Goal: Information Seeking & Learning: Find specific page/section

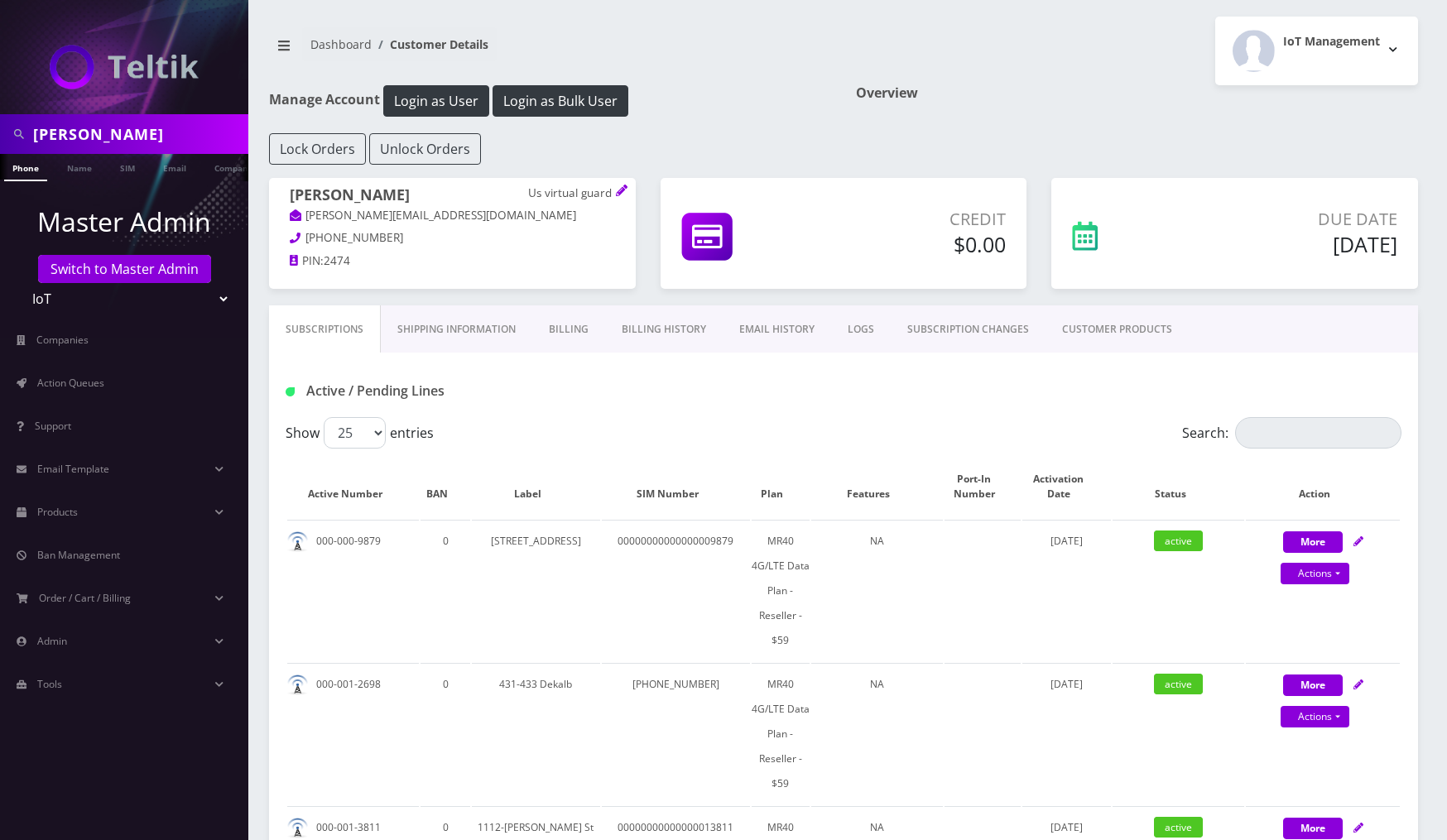
scroll to position [431, 0]
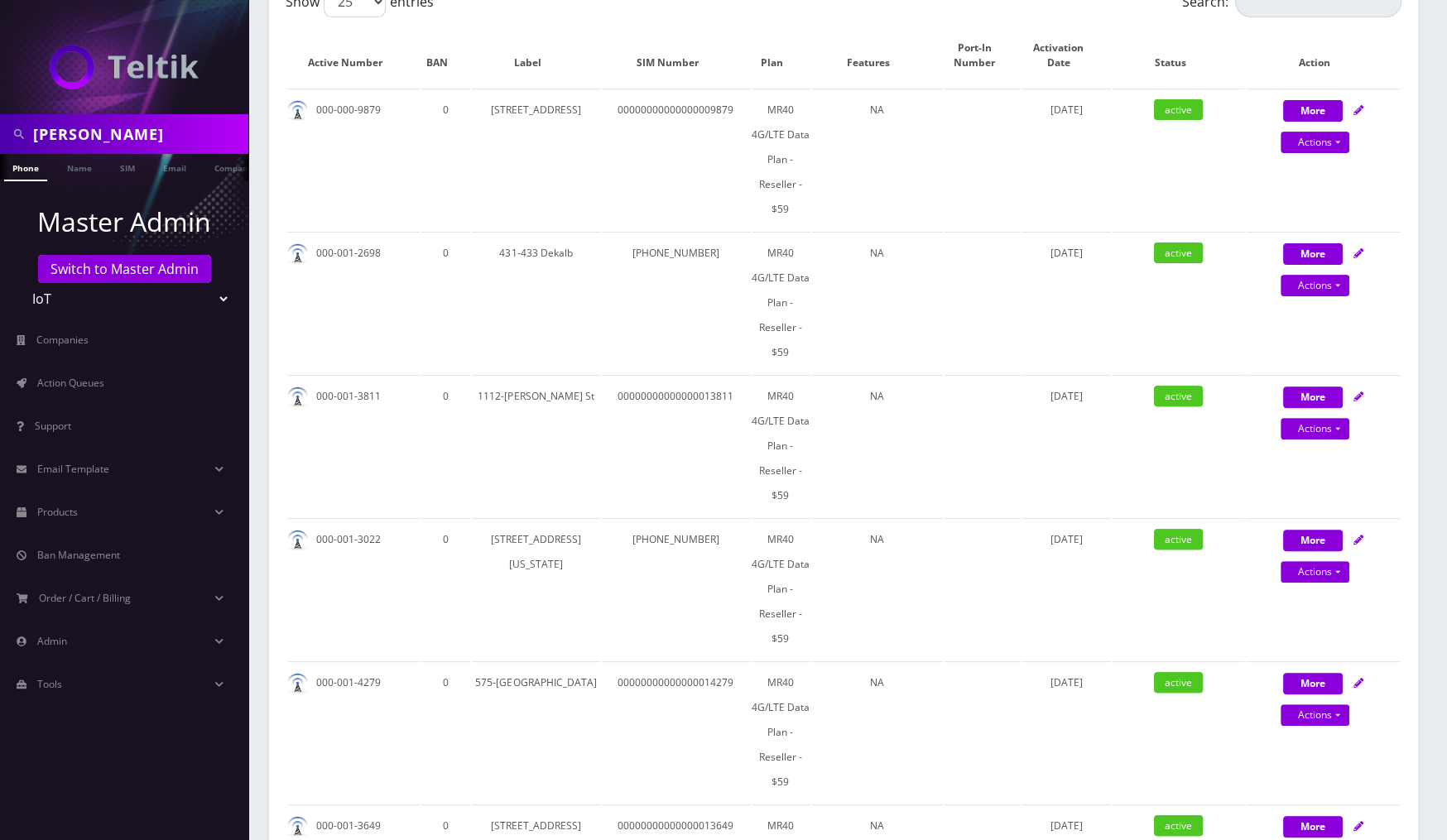
click at [163, 119] on input "dani" at bounding box center [138, 134] width 211 height 31
paste input "11209"
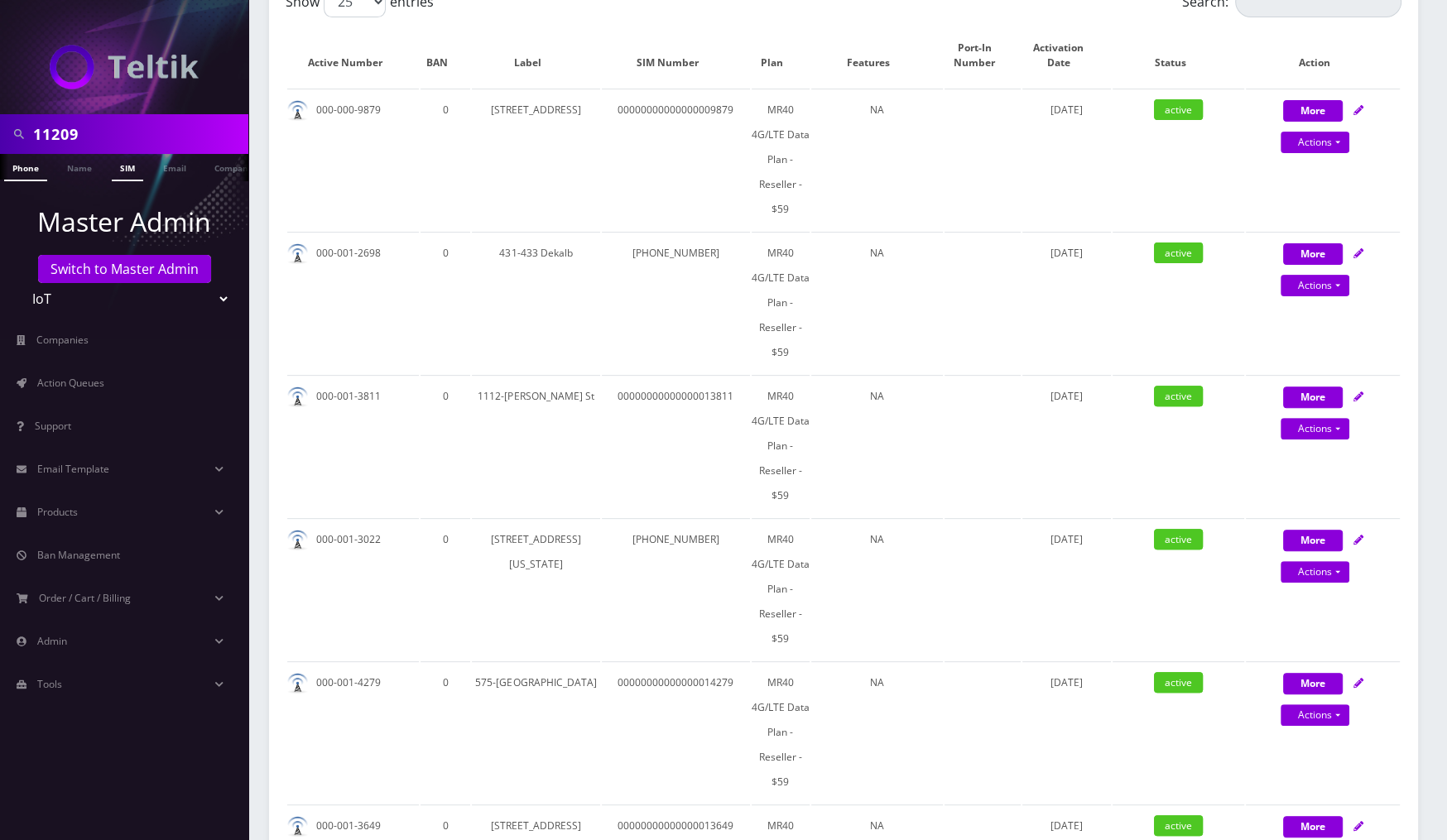
type input "11209"
click at [125, 165] on link "SIM" at bounding box center [128, 167] width 31 height 27
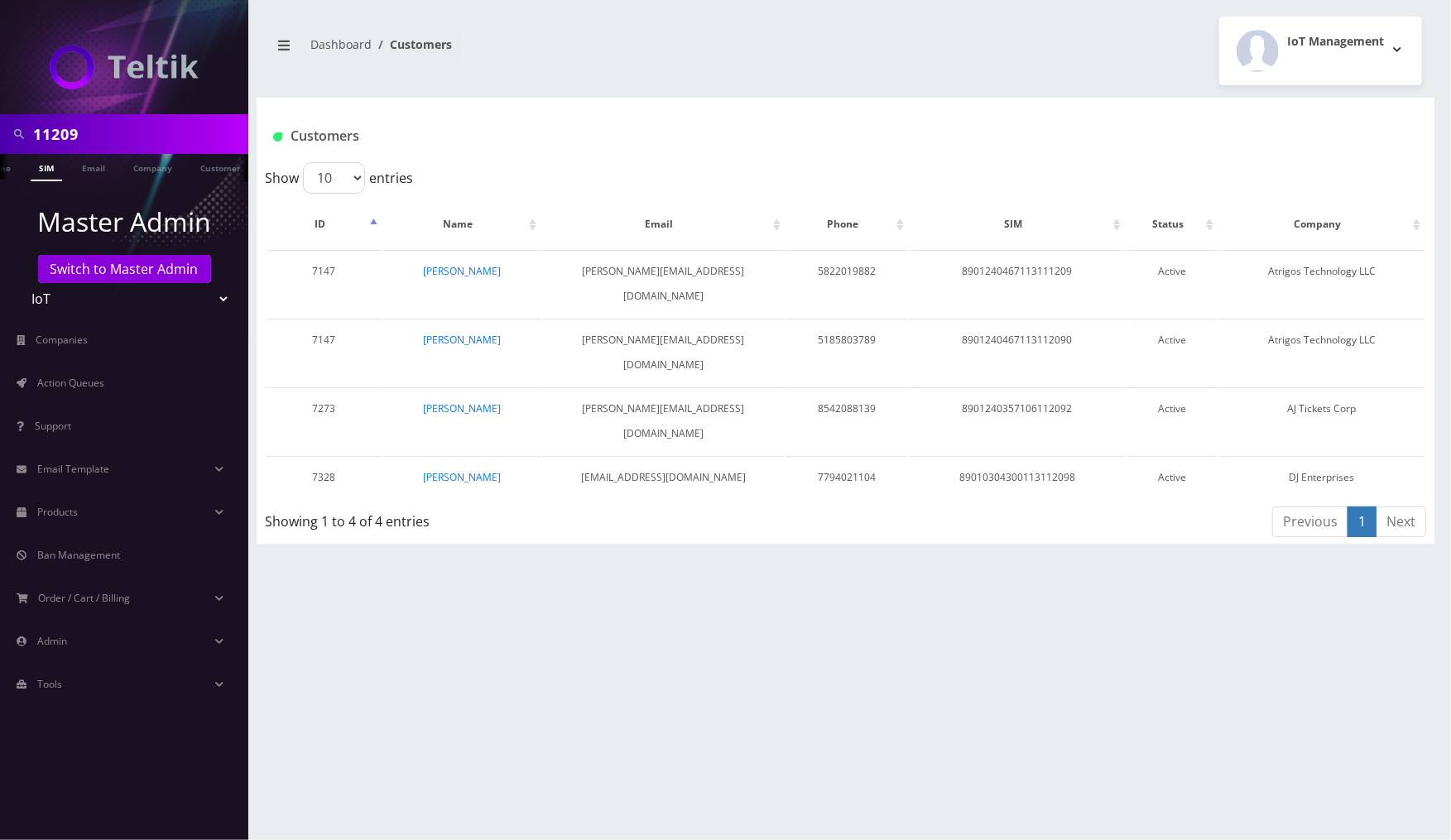
scroll to position [0, 91]
click at [219, 170] on link "Customer" at bounding box center [215, 167] width 57 height 27
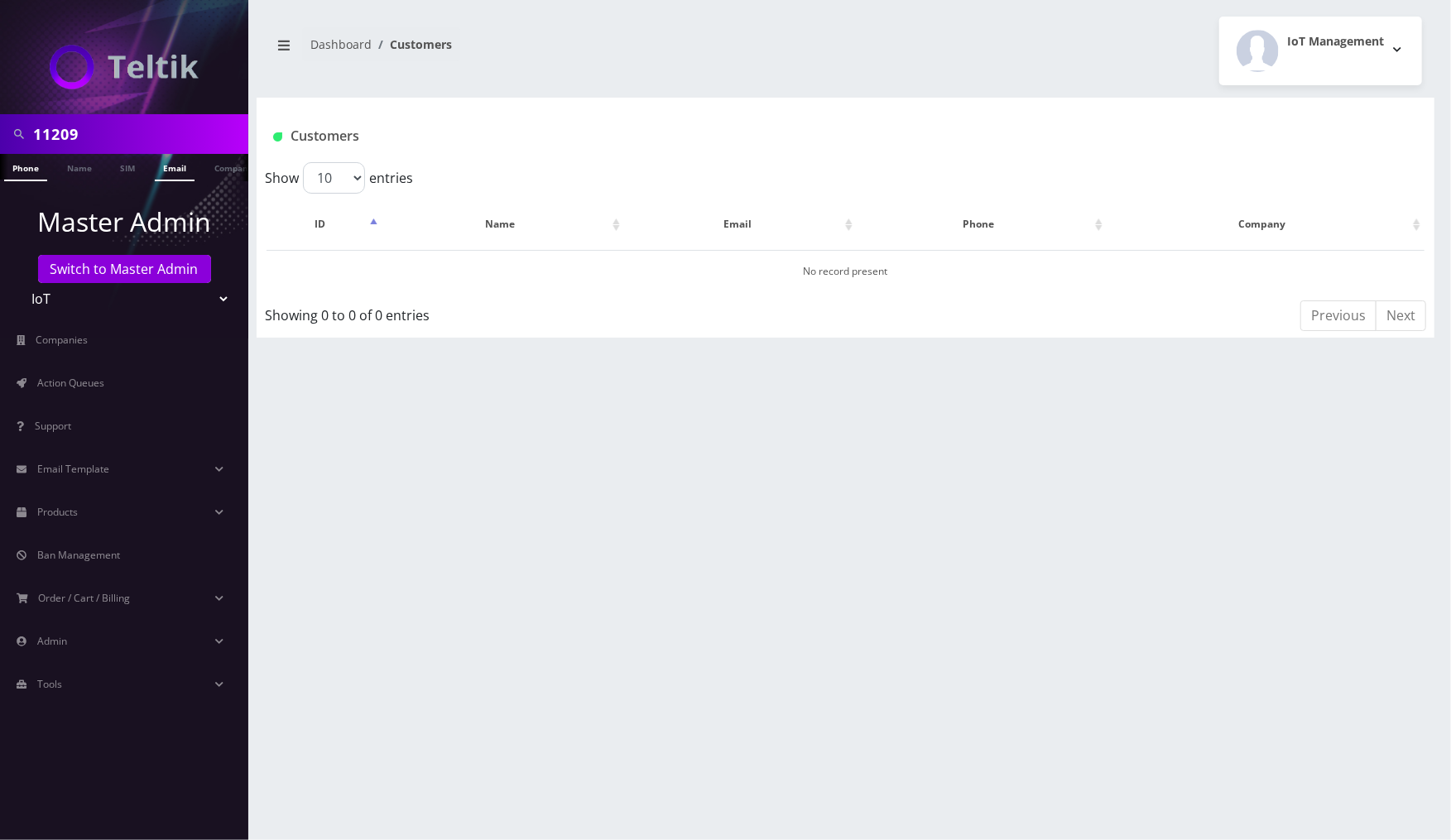
click at [165, 173] on link "Email" at bounding box center [174, 167] width 40 height 27
click at [96, 138] on input "11209" at bounding box center [138, 134] width 211 height 31
click at [139, 384] on link "Action Queues" at bounding box center [124, 383] width 248 height 35
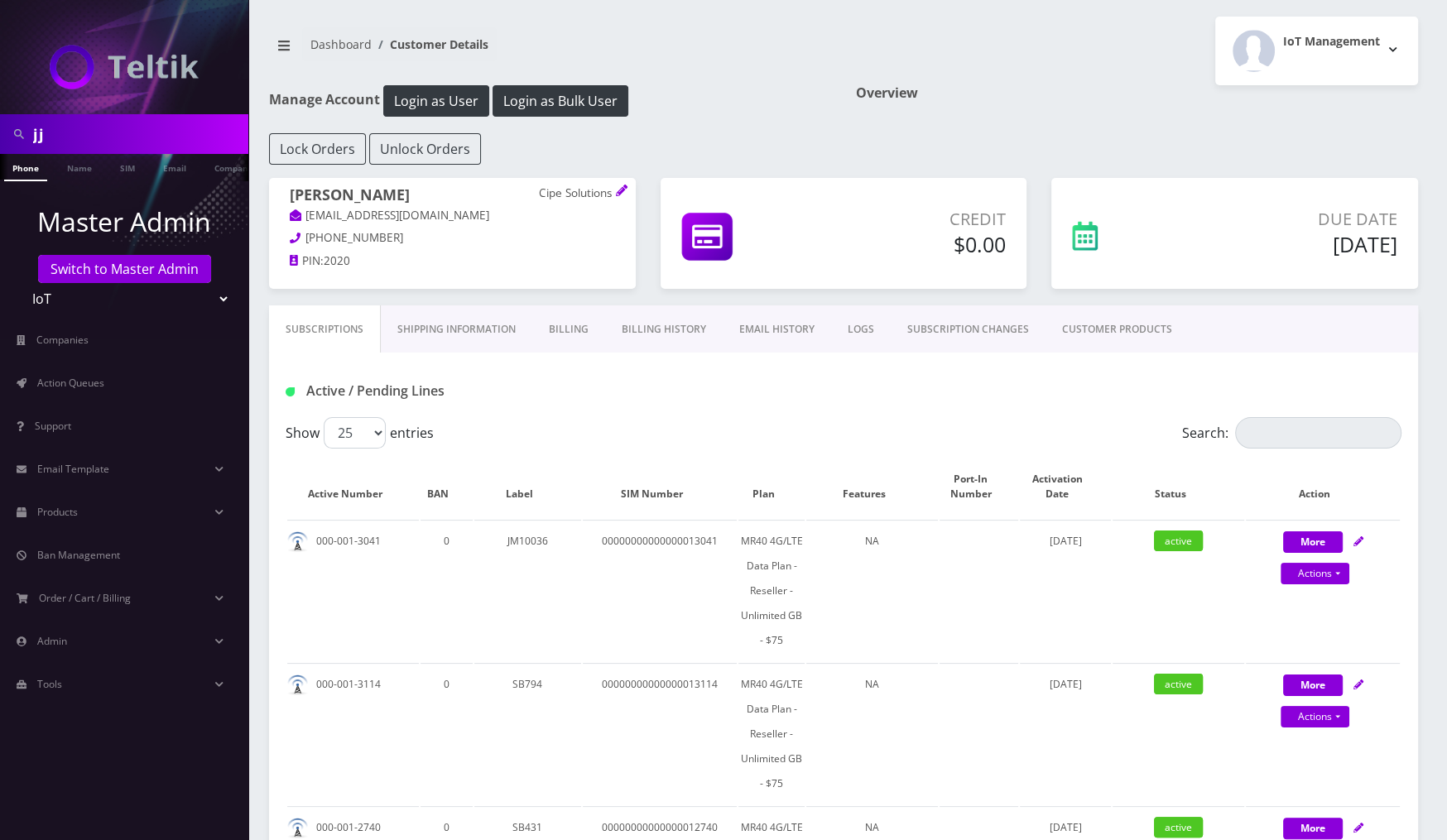
click at [148, 152] on div "jj" at bounding box center [124, 133] width 248 height 40
click at [167, 138] on input "jj" at bounding box center [138, 134] width 211 height 31
type input "We"
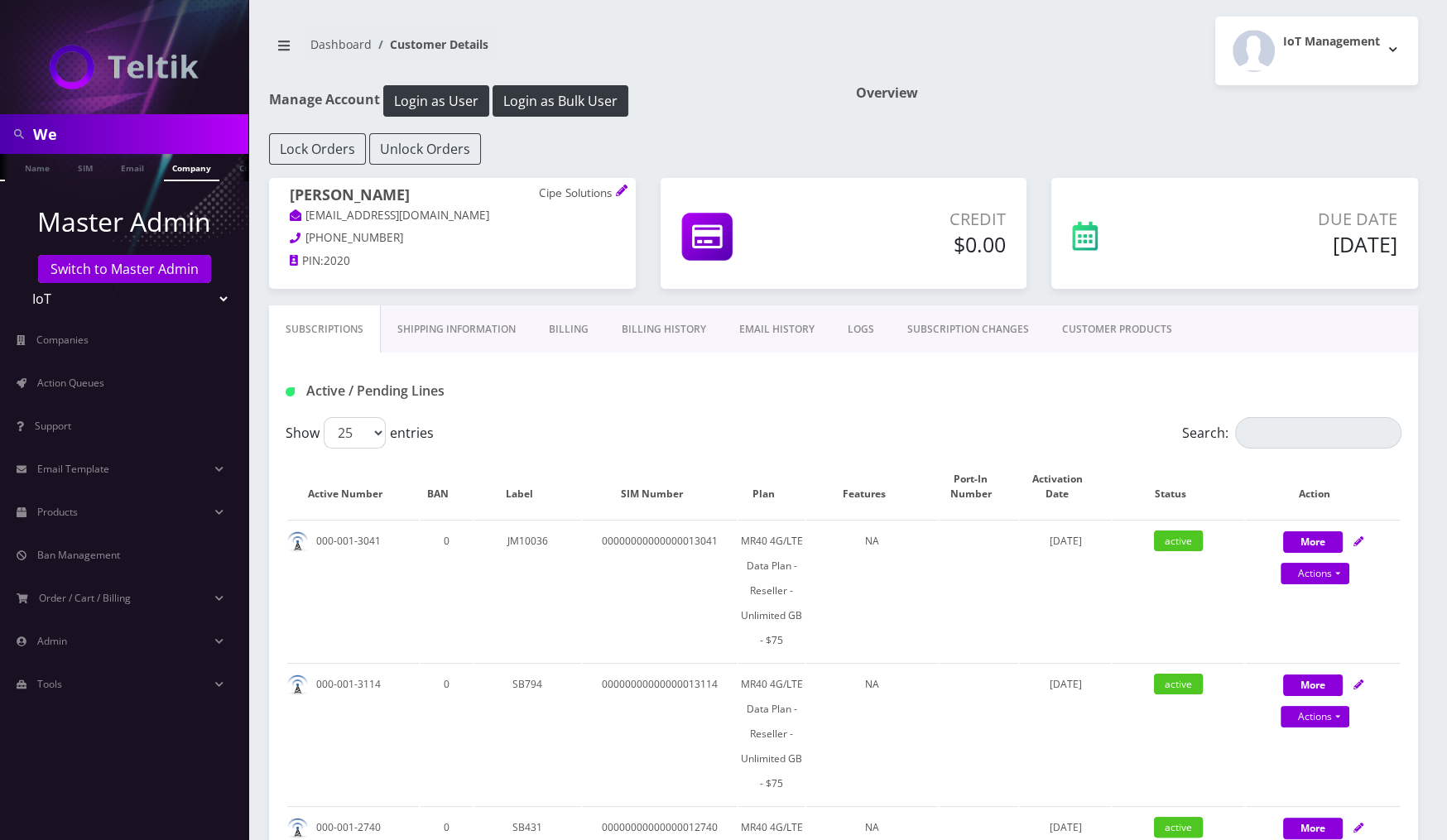
click at [226, 172] on ul "Phone Name SIM Email Company Customer" at bounding box center [124, 167] width 248 height 27
click at [172, 172] on link "Company" at bounding box center [175, 167] width 56 height 27
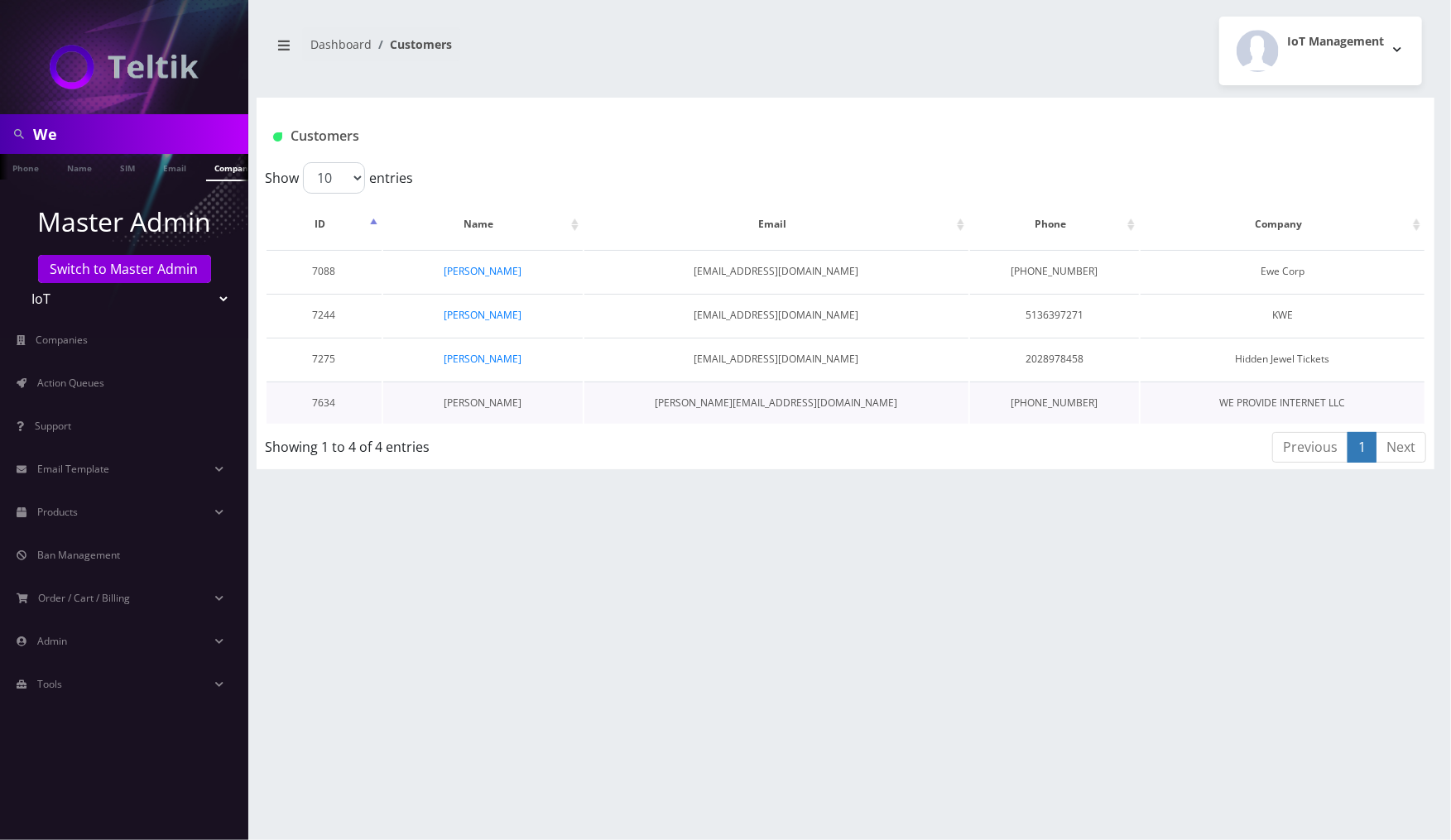
click at [478, 396] on link "[PERSON_NAME]" at bounding box center [483, 402] width 78 height 14
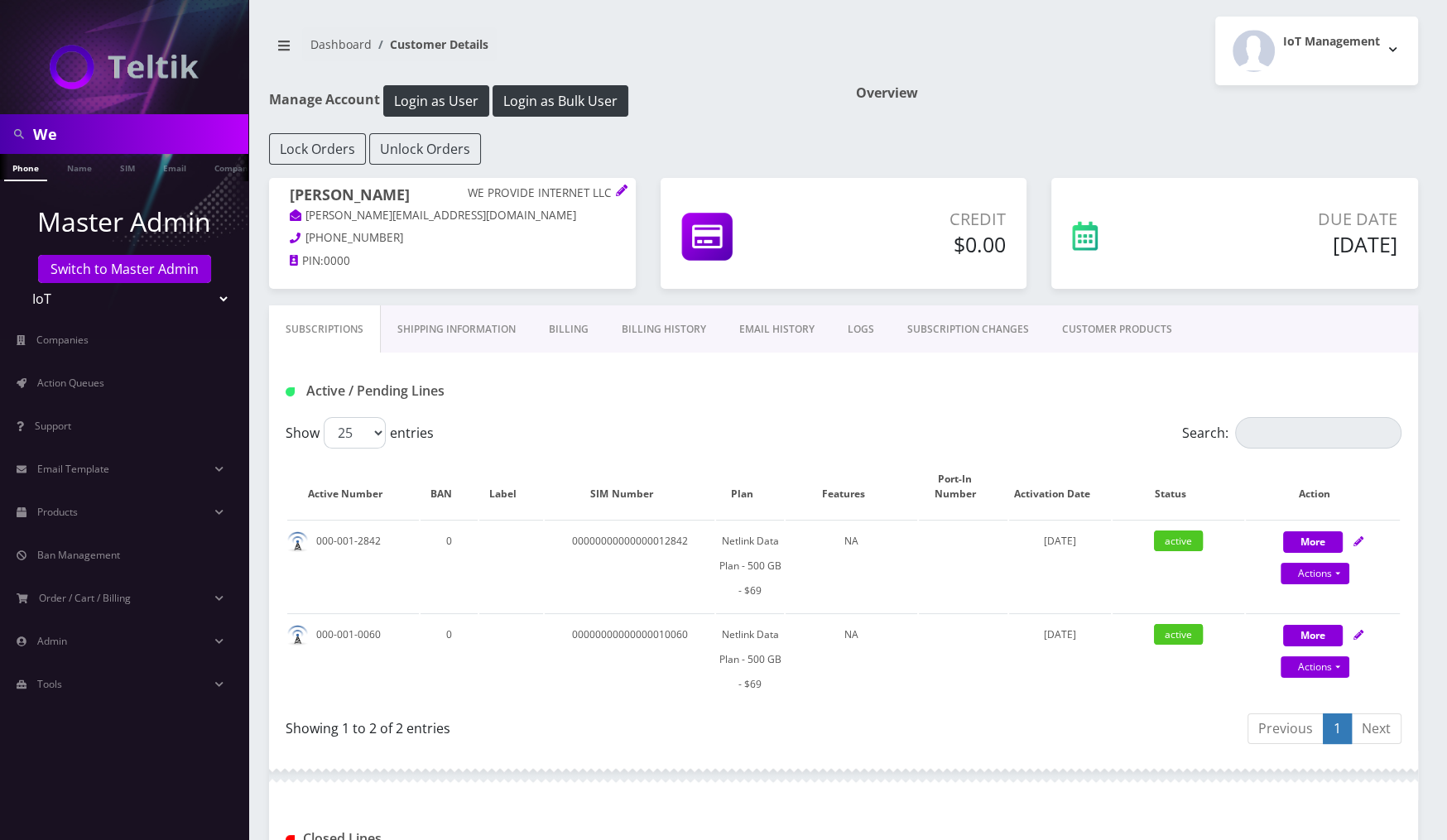
click at [469, 326] on link "Shipping Information" at bounding box center [457, 329] width 152 height 48
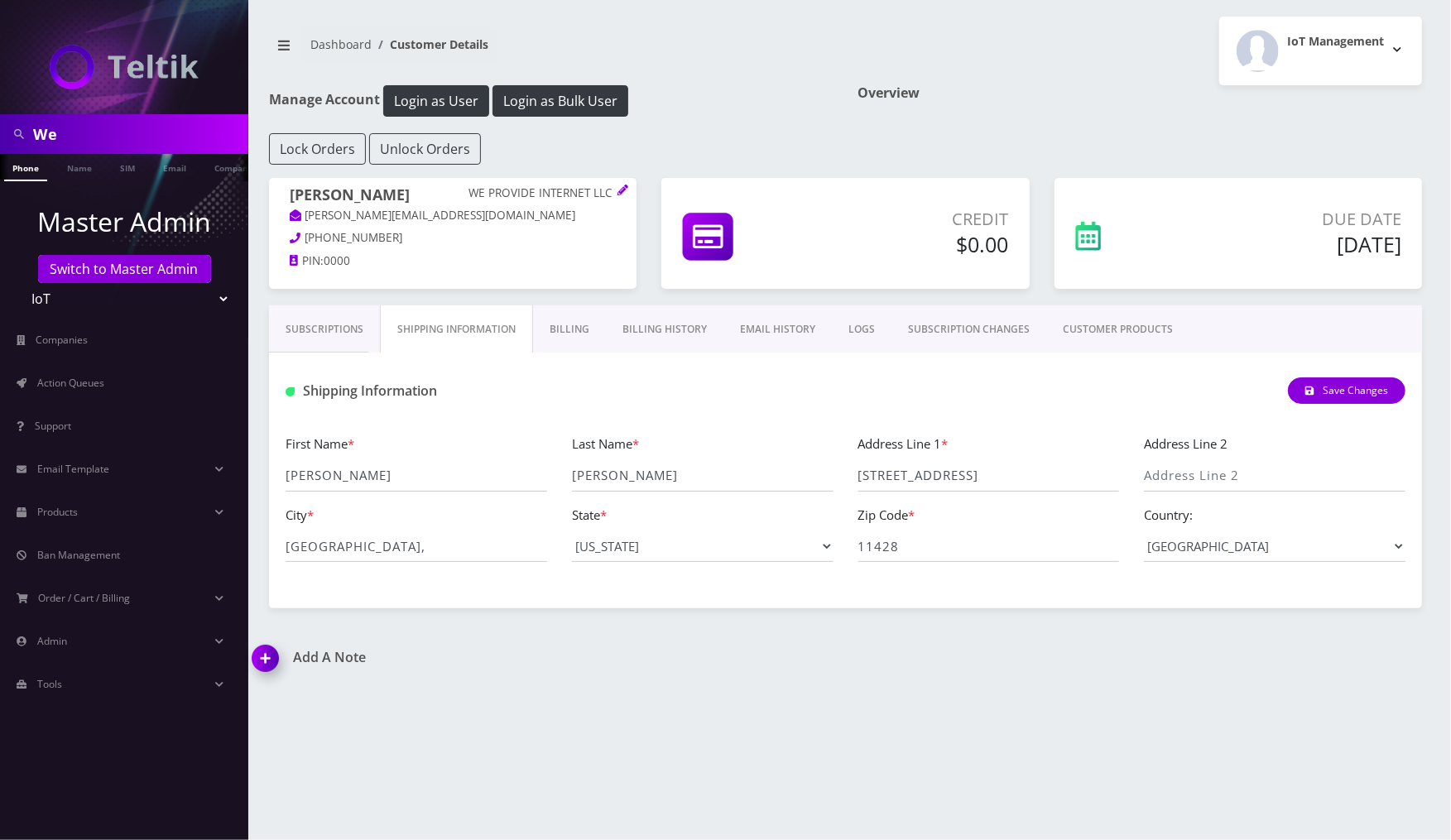
click at [566, 325] on link "Billing" at bounding box center [570, 329] width 73 height 48
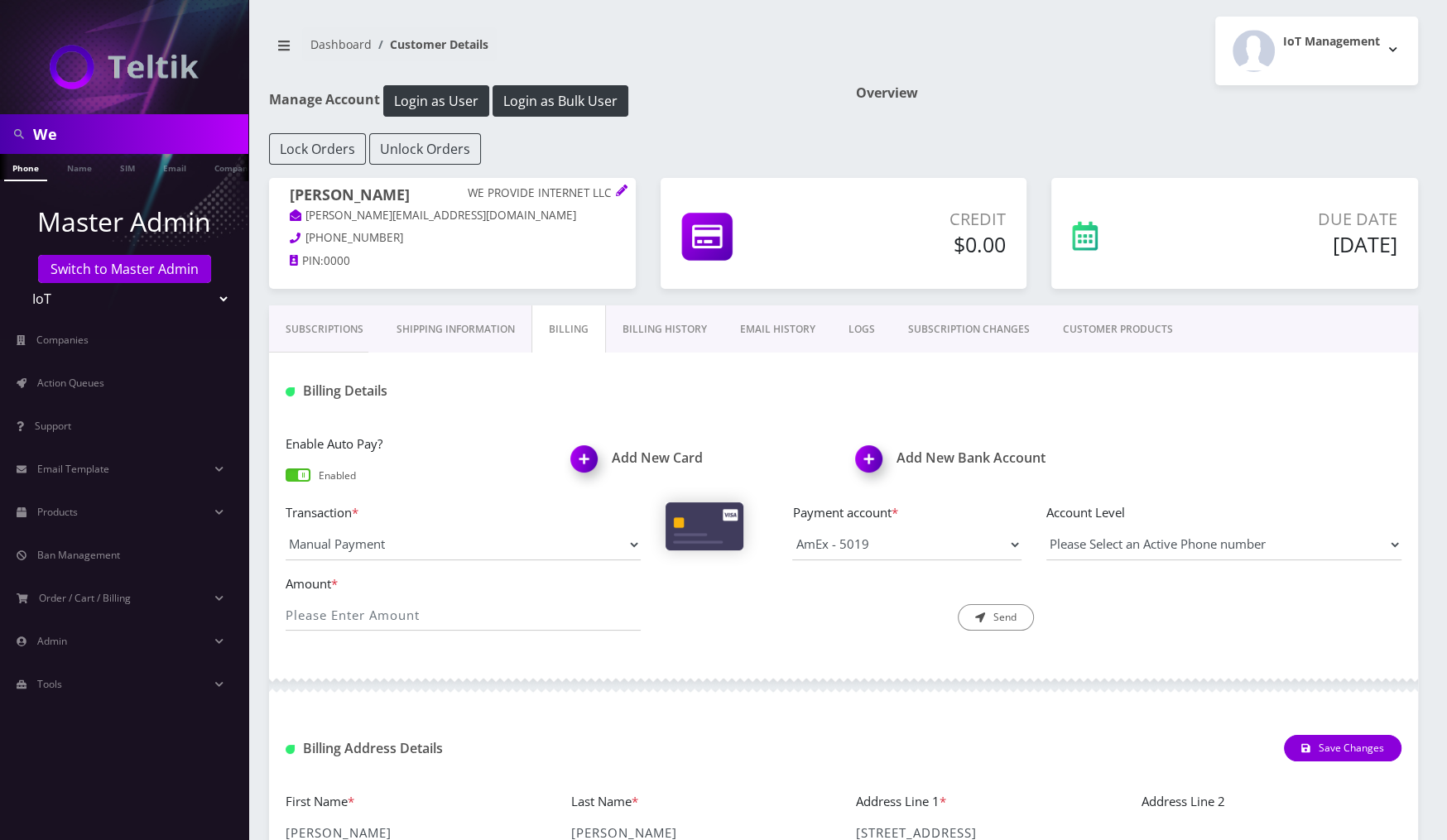
click at [684, 329] on link "Billing History" at bounding box center [664, 329] width 118 height 48
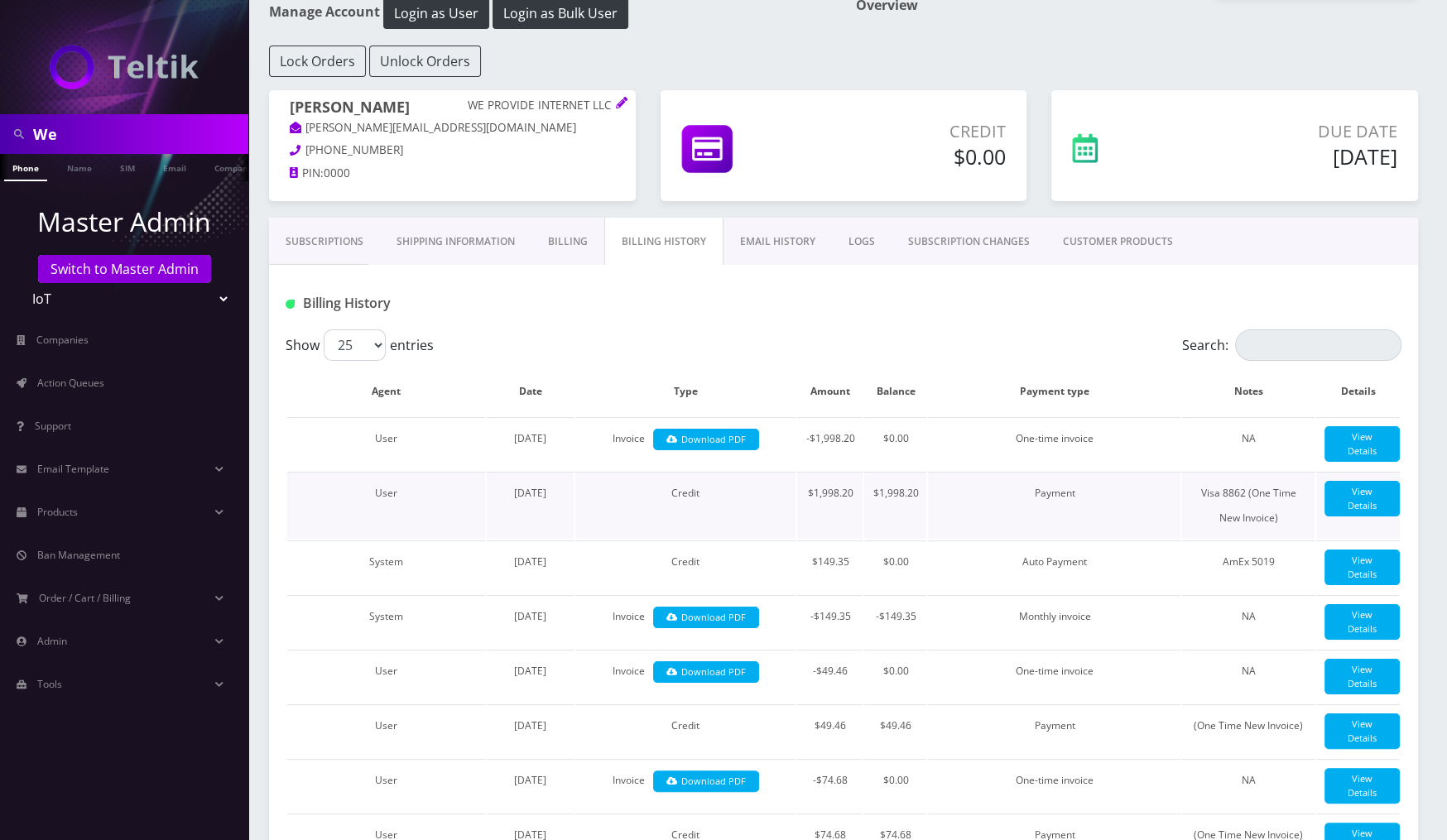
scroll to position [108, 0]
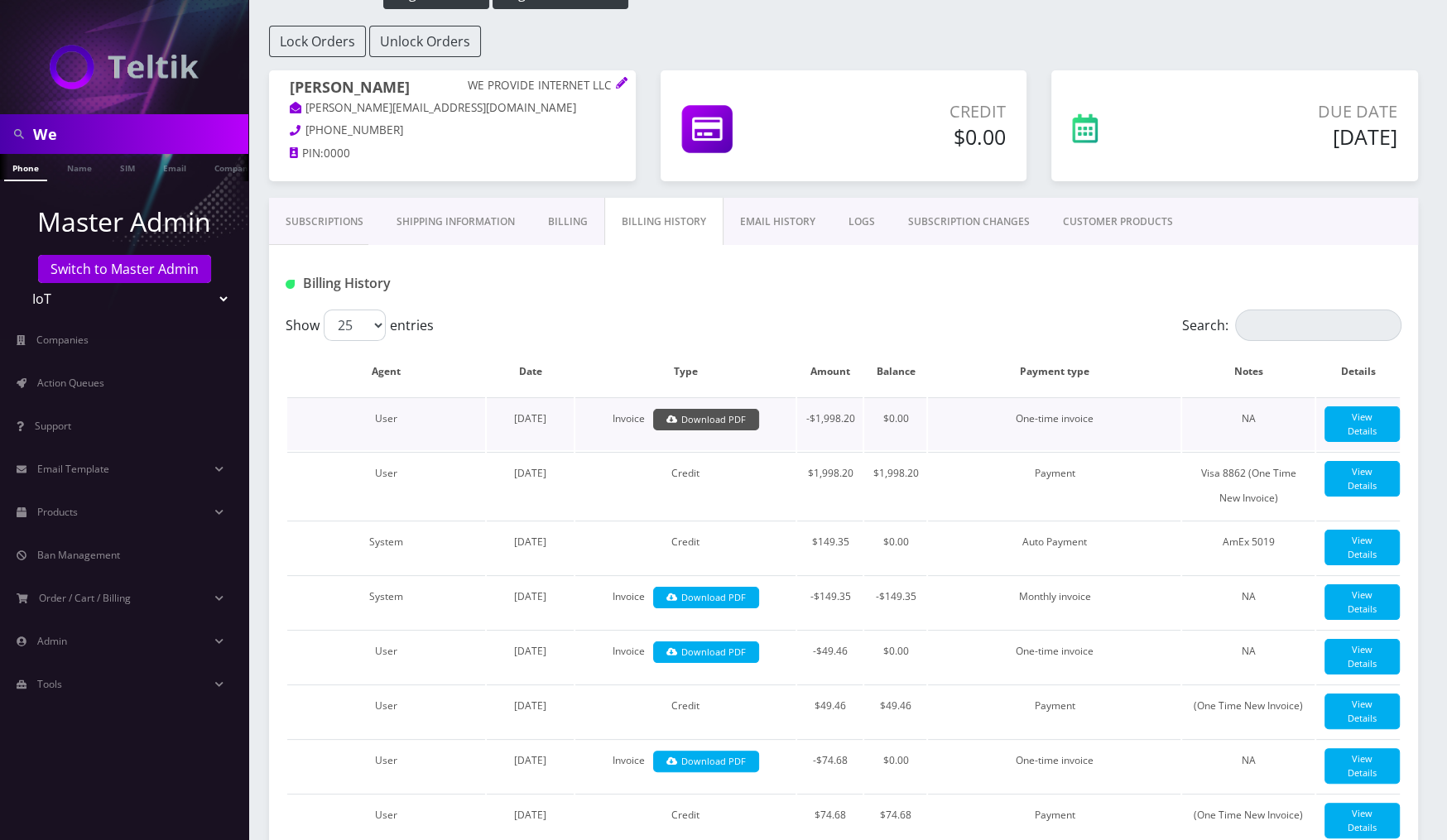
click at [720, 413] on link "Download PDF" at bounding box center [707, 420] width 107 height 22
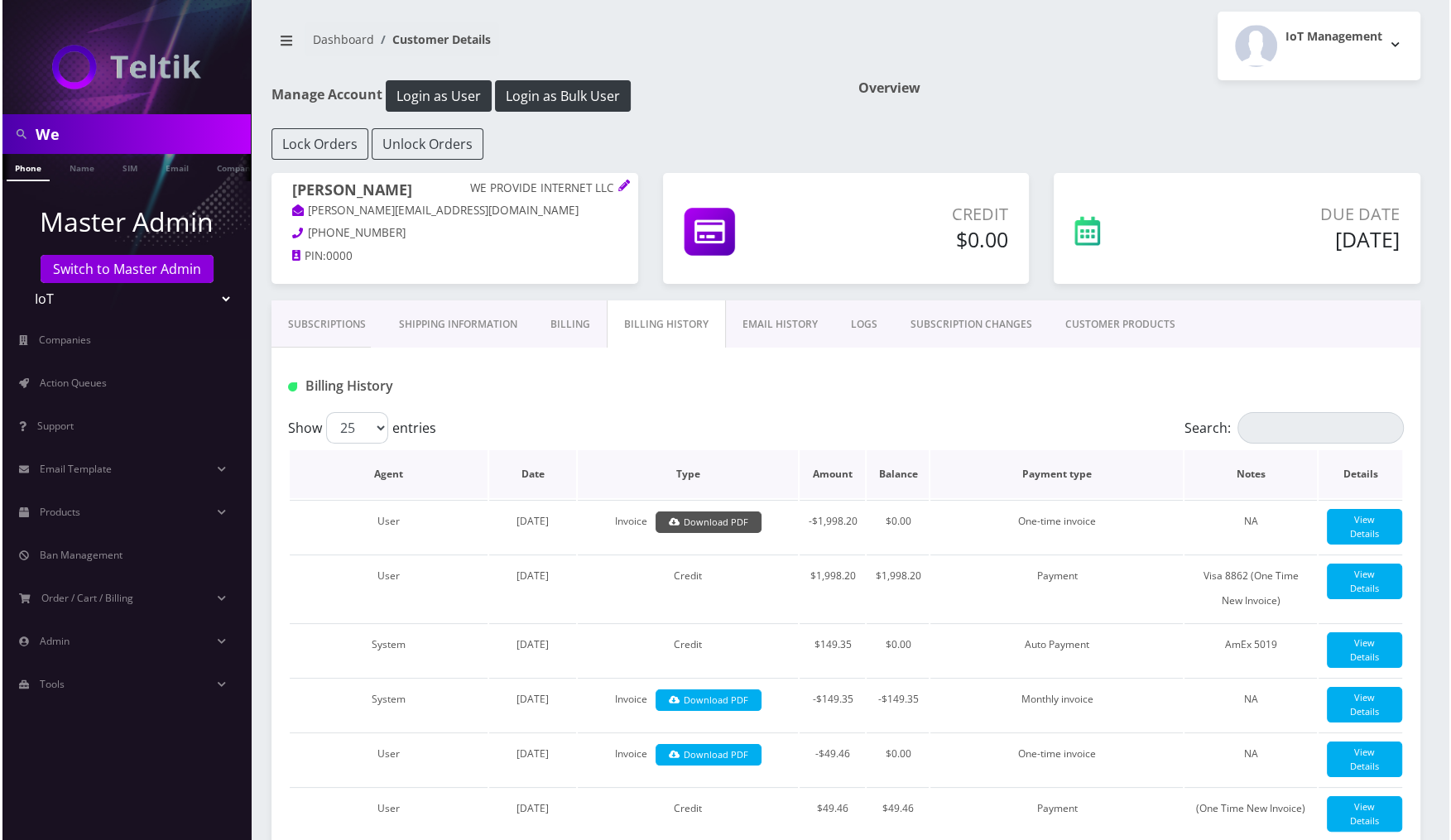
scroll to position [0, 0]
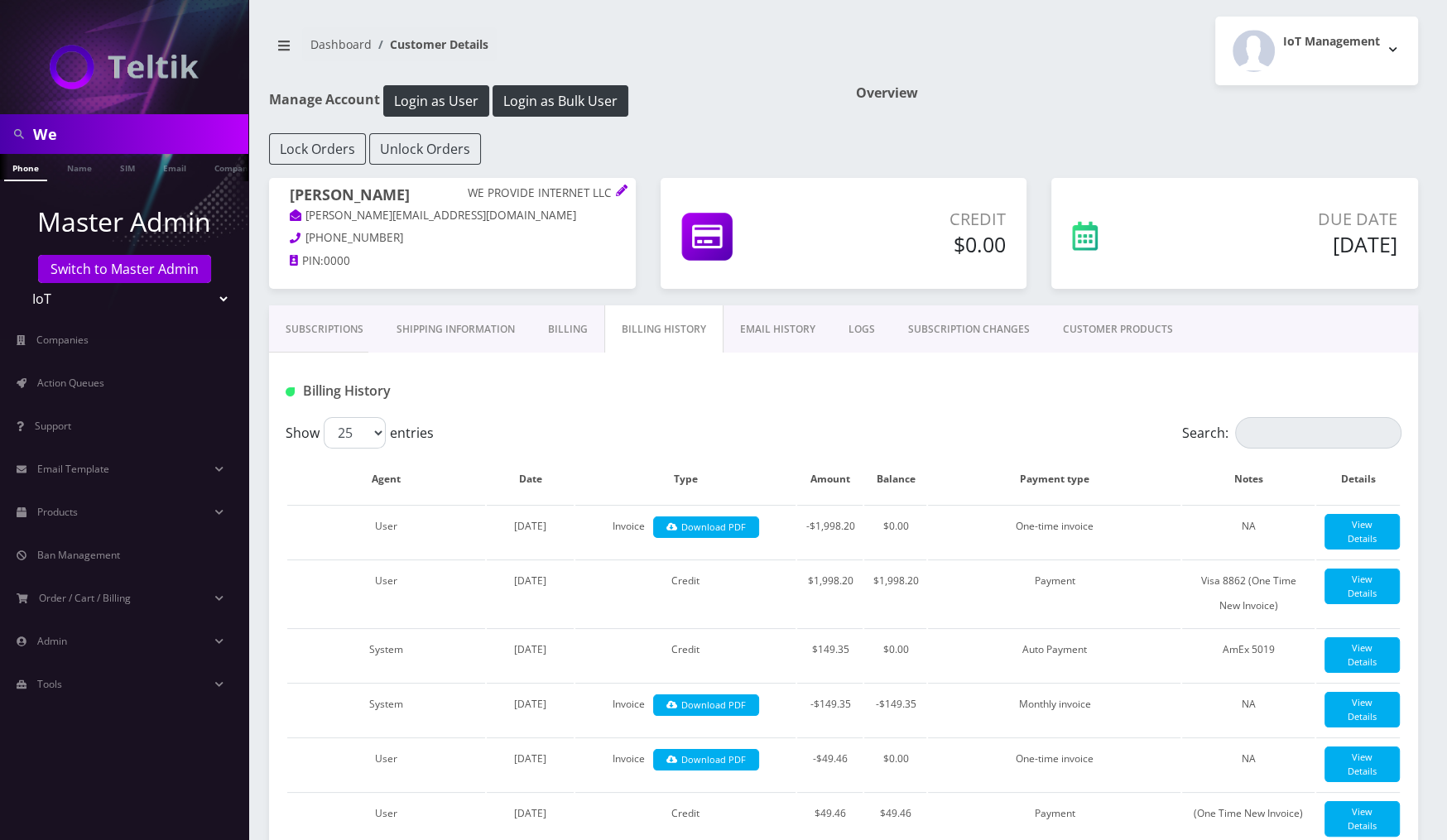
click at [472, 323] on link "Shipping Information" at bounding box center [456, 329] width 152 height 48
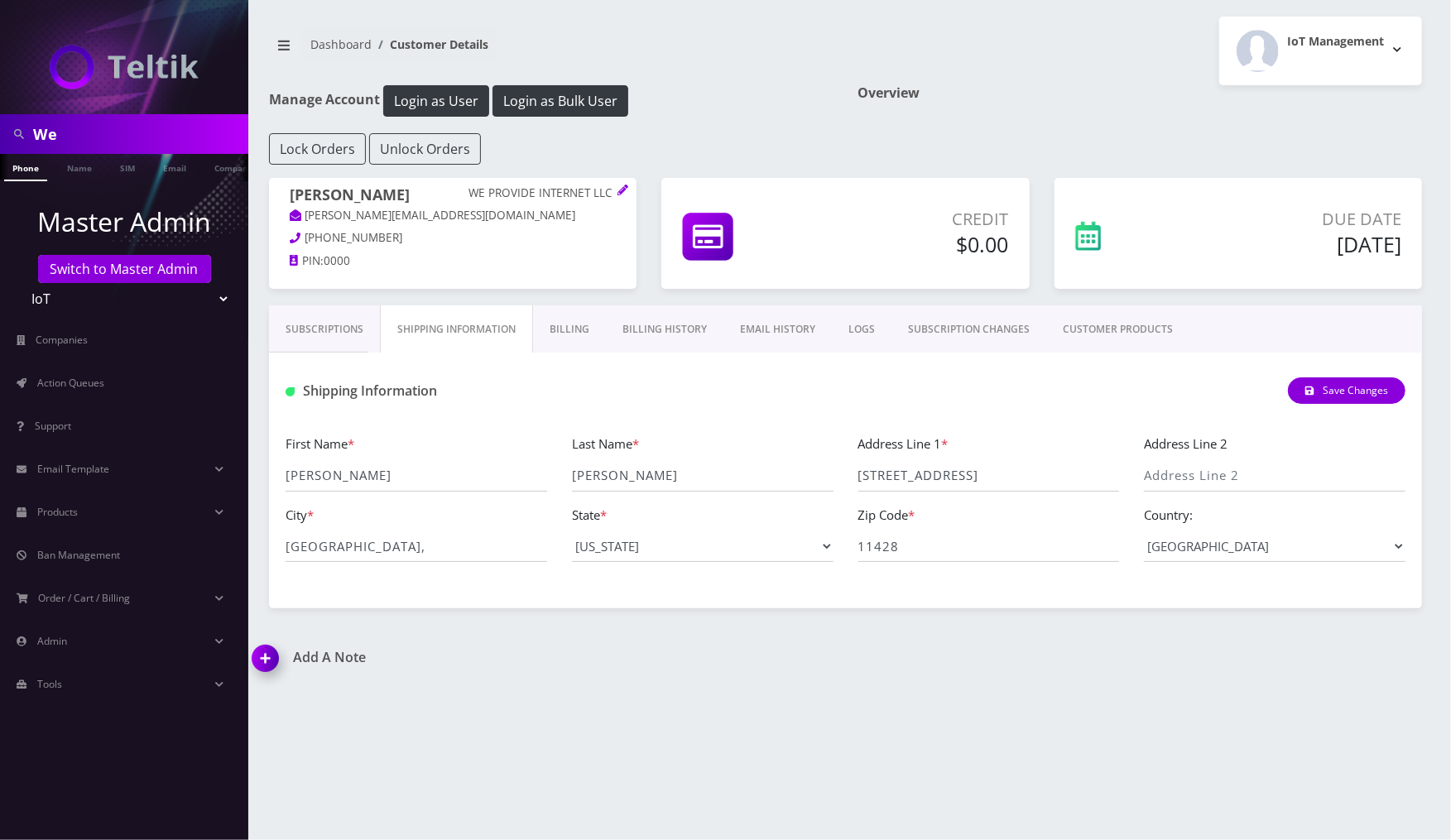
drag, startPoint x: 849, startPoint y: 475, endPoint x: 1026, endPoint y: 477, distance: 177.0
click at [1026, 477] on div "Address Line 1 * 221-10 JAMAICA AVE STE 206B" at bounding box center [989, 463] width 286 height 58
click at [1073, 473] on input "221-10 JAMAICA AVE STE 206B" at bounding box center [989, 476] width 262 height 31
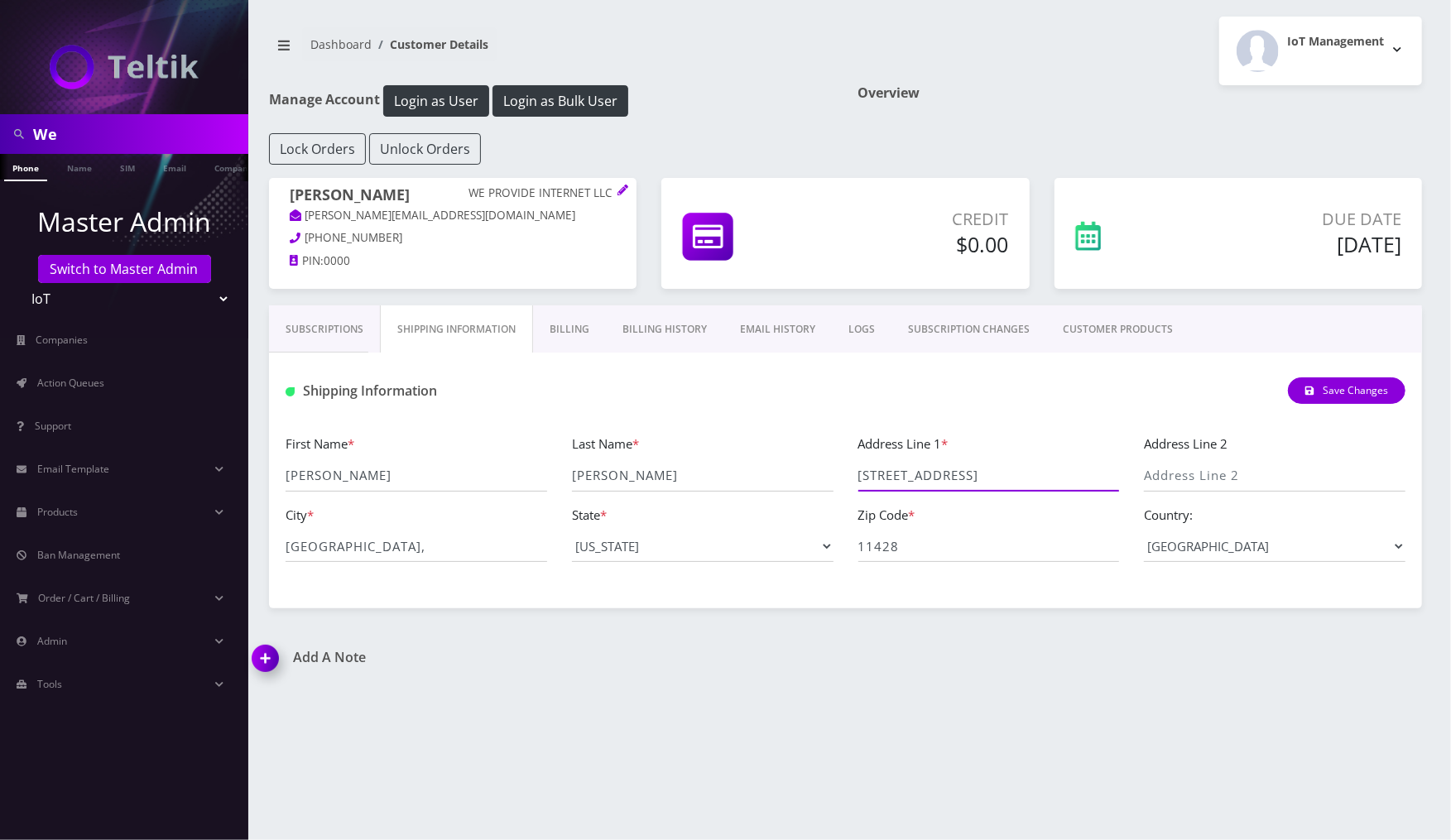
click at [1073, 473] on input "221-10 JAMAICA AVE STE 206B" at bounding box center [989, 476] width 262 height 31
drag, startPoint x: 389, startPoint y: 228, endPoint x: 303, endPoint y: 236, distance: 86.4
click at [303, 236] on p "347-212-0886" at bounding box center [453, 238] width 326 height 18
copy span "347-212-0886"
click at [433, 540] on input "QUEENS VILLAGE," at bounding box center [416, 546] width 262 height 31
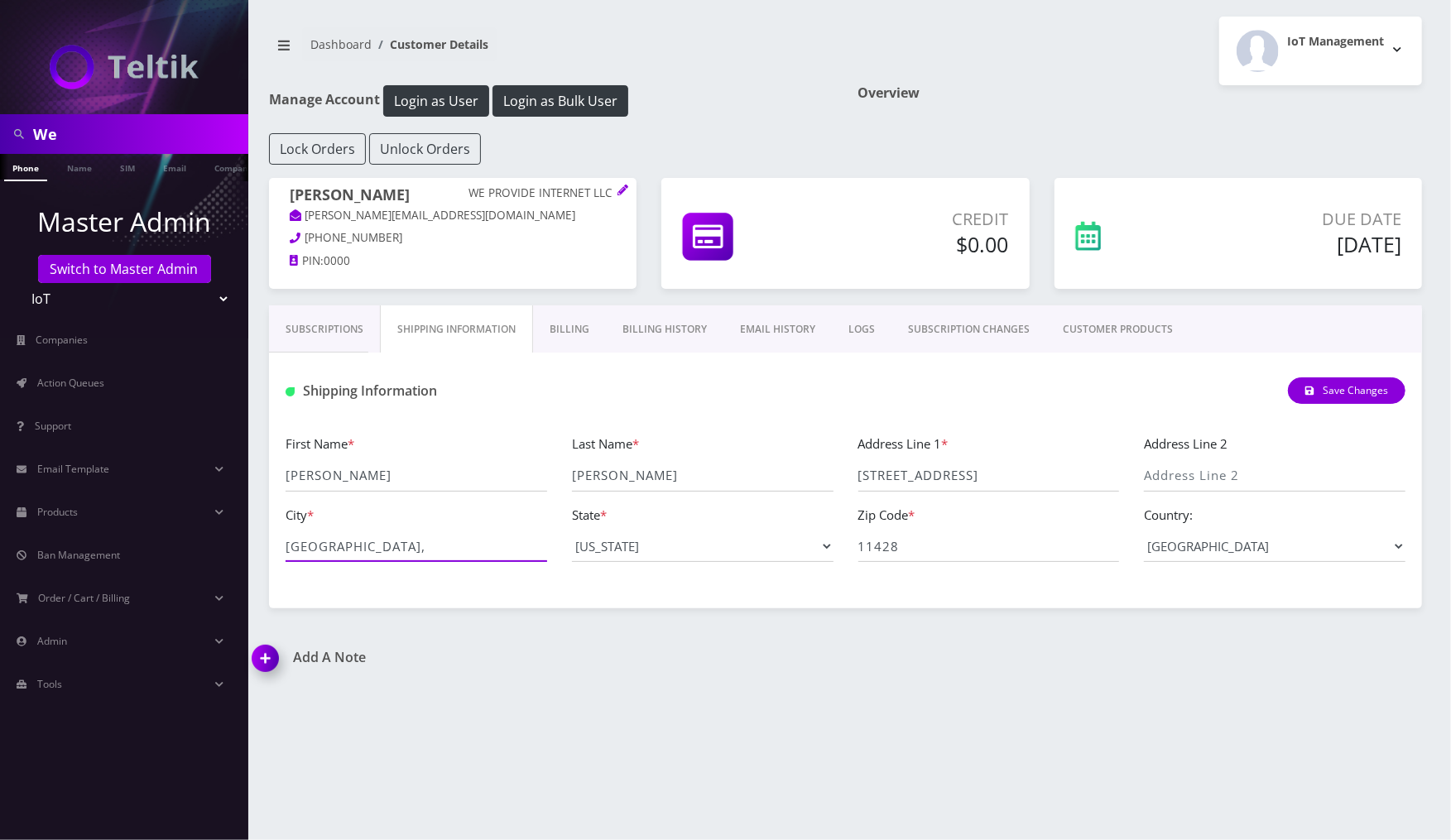
click at [433, 540] on input "QUEENS VILLAGE," at bounding box center [416, 546] width 262 height 31
drag, startPoint x: 393, startPoint y: 545, endPoint x: 207, endPoint y: 556, distance: 186.3
click at [207, 556] on div "We Phone Name SIM Email Company Customer Master Admin Switch to Master Admin Te…" at bounding box center [726, 420] width 1451 height 840
click at [237, 547] on link "Ban Management" at bounding box center [124, 556] width 248 height 35
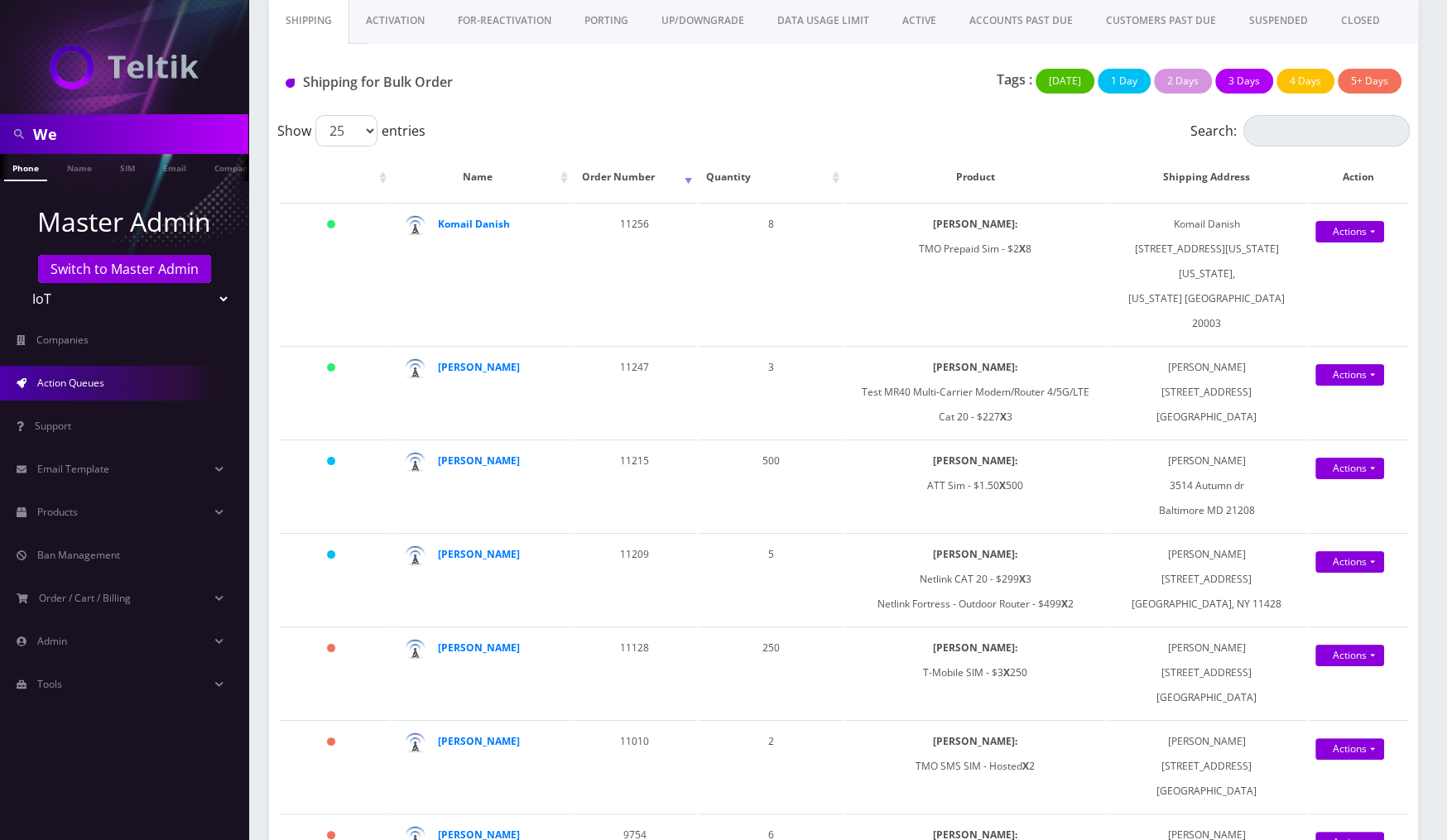
scroll to position [123, 0]
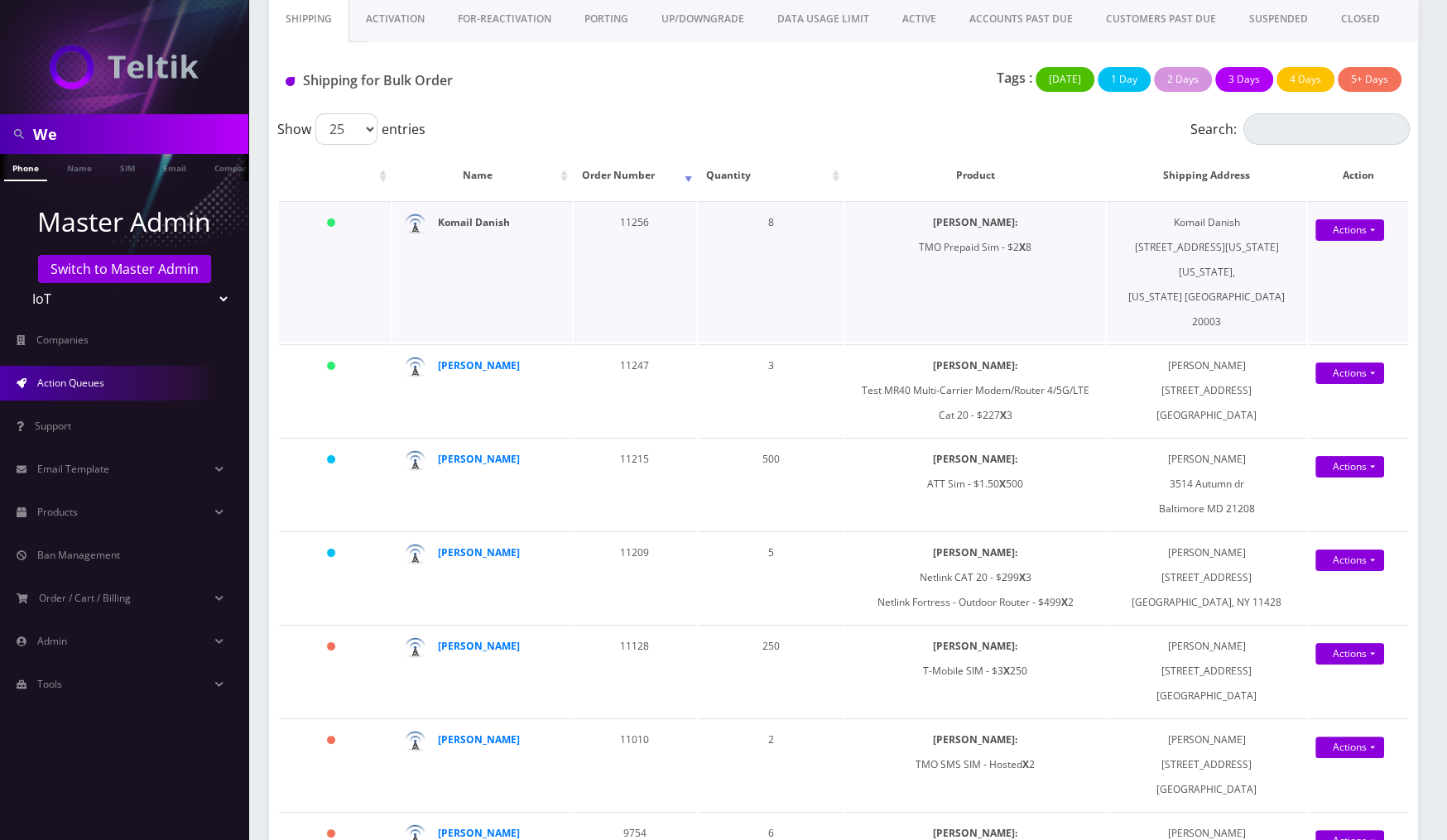
click at [448, 218] on strong "Komail Danish" at bounding box center [474, 222] width 72 height 14
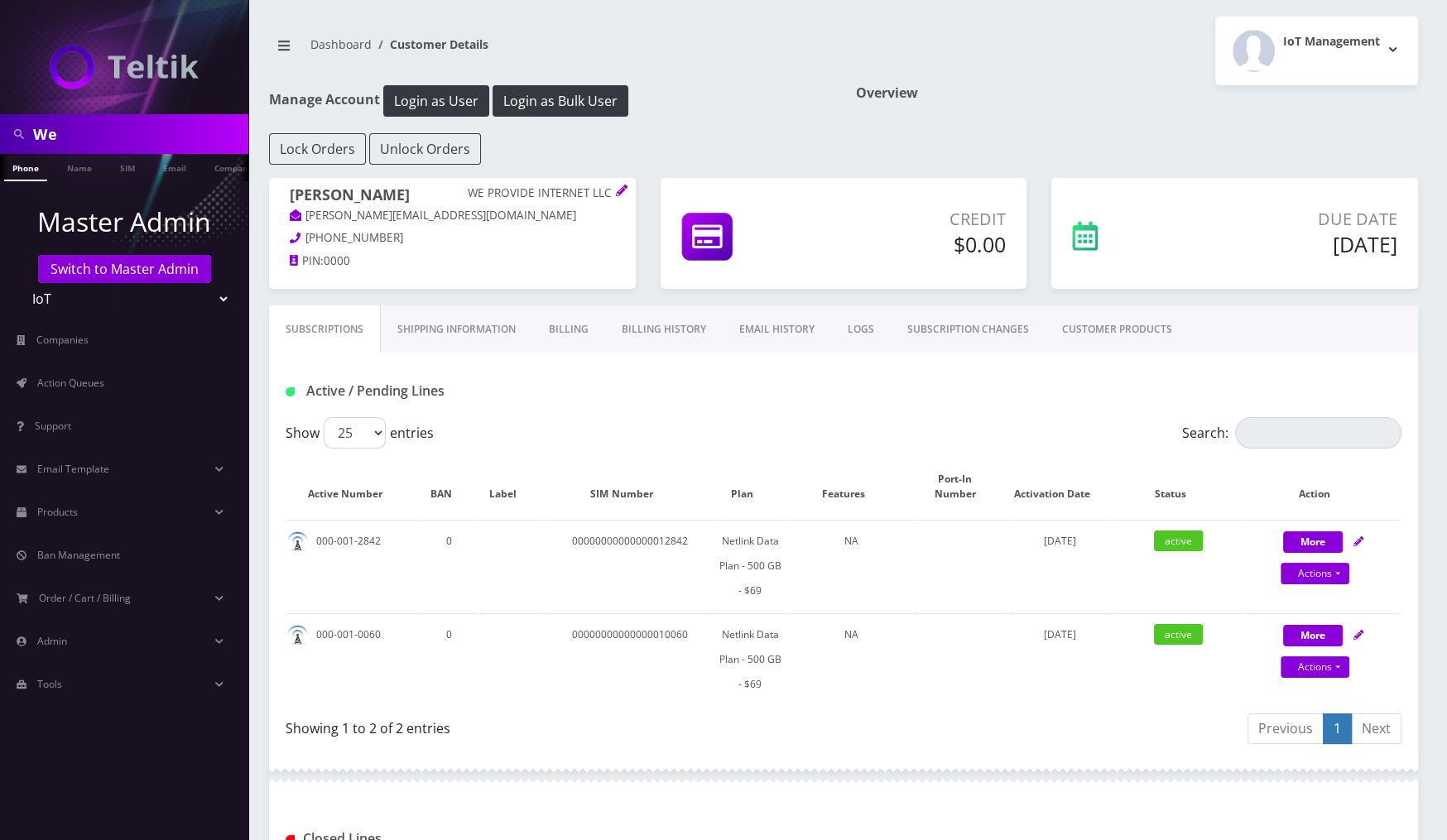
click at [484, 314] on link "Shipping Information" at bounding box center [457, 329] width 152 height 48
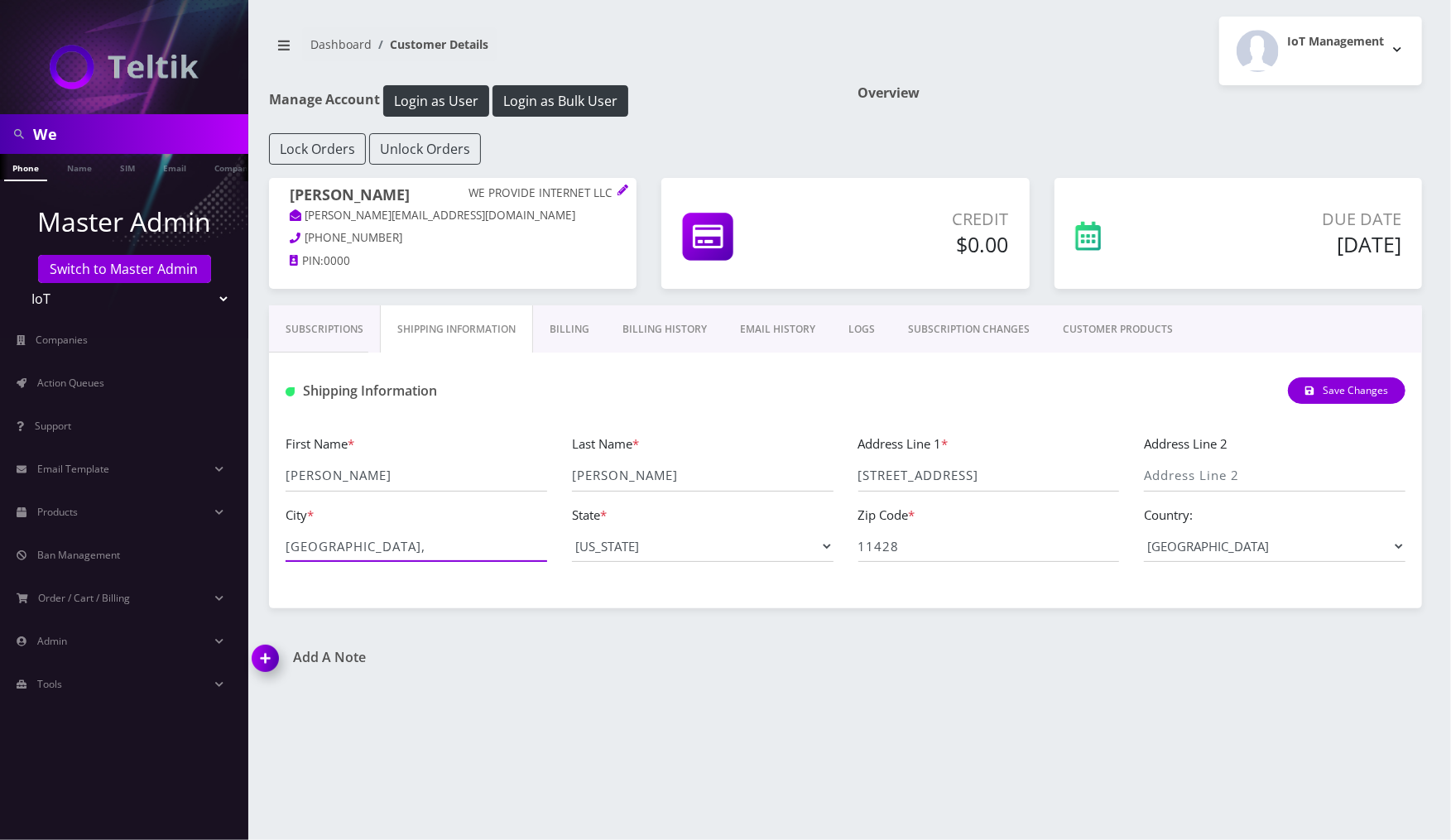
drag, startPoint x: 394, startPoint y: 547, endPoint x: 284, endPoint y: 548, distance: 110.0
click at [285, 548] on input "QUEENS VILLAGE," at bounding box center [416, 546] width 262 height 31
click at [923, 543] on input "11428" at bounding box center [989, 546] width 262 height 31
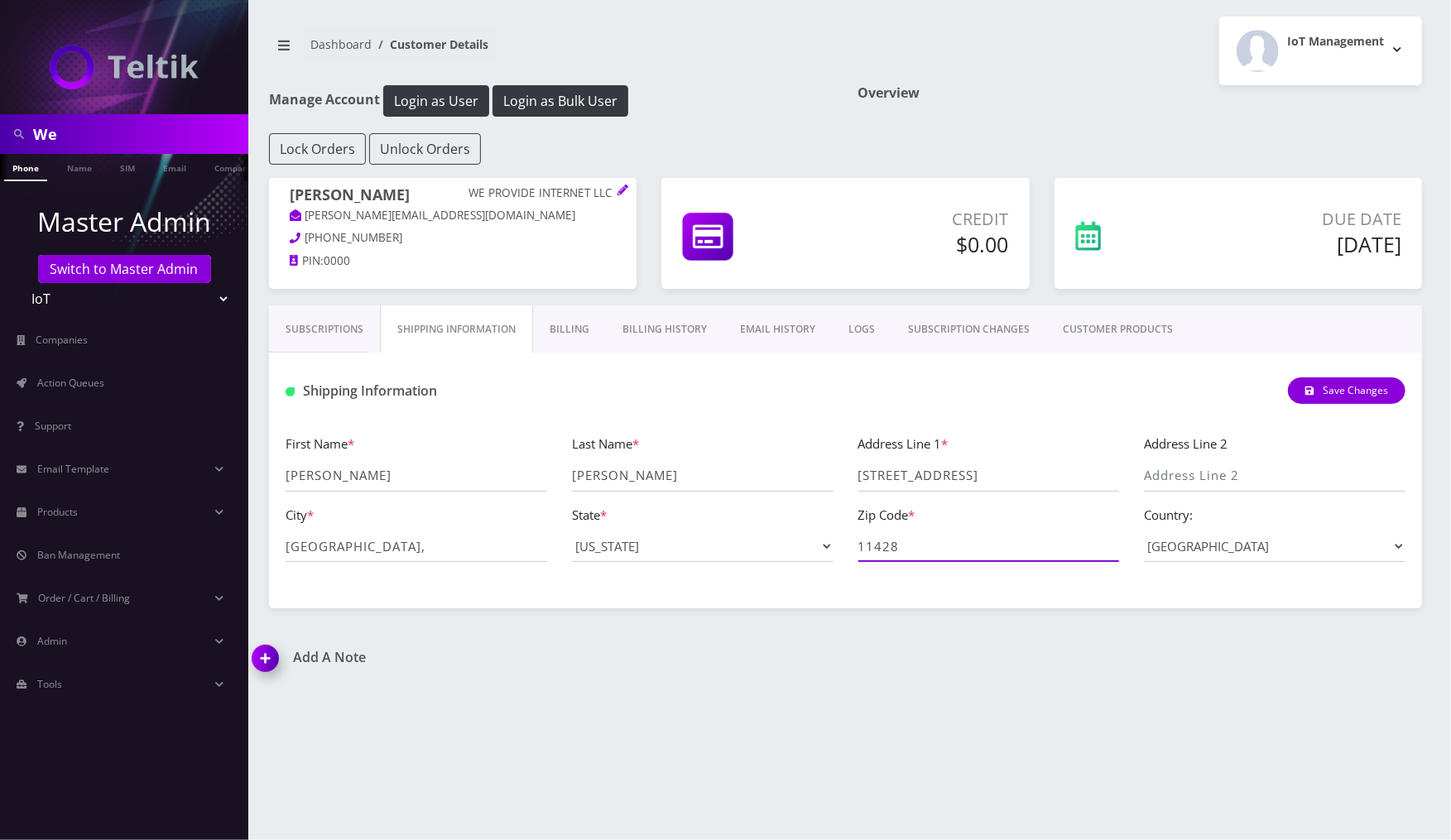
click at [923, 543] on input "11428" at bounding box center [989, 546] width 262 height 31
drag, startPoint x: 389, startPoint y: 233, endPoint x: 303, endPoint y: 238, distance: 86.1
click at [303, 238] on p "347-212-0886" at bounding box center [453, 238] width 326 height 18
copy span "347-212-0886"
drag, startPoint x: 632, startPoint y: 474, endPoint x: 550, endPoint y: 475, distance: 82.0
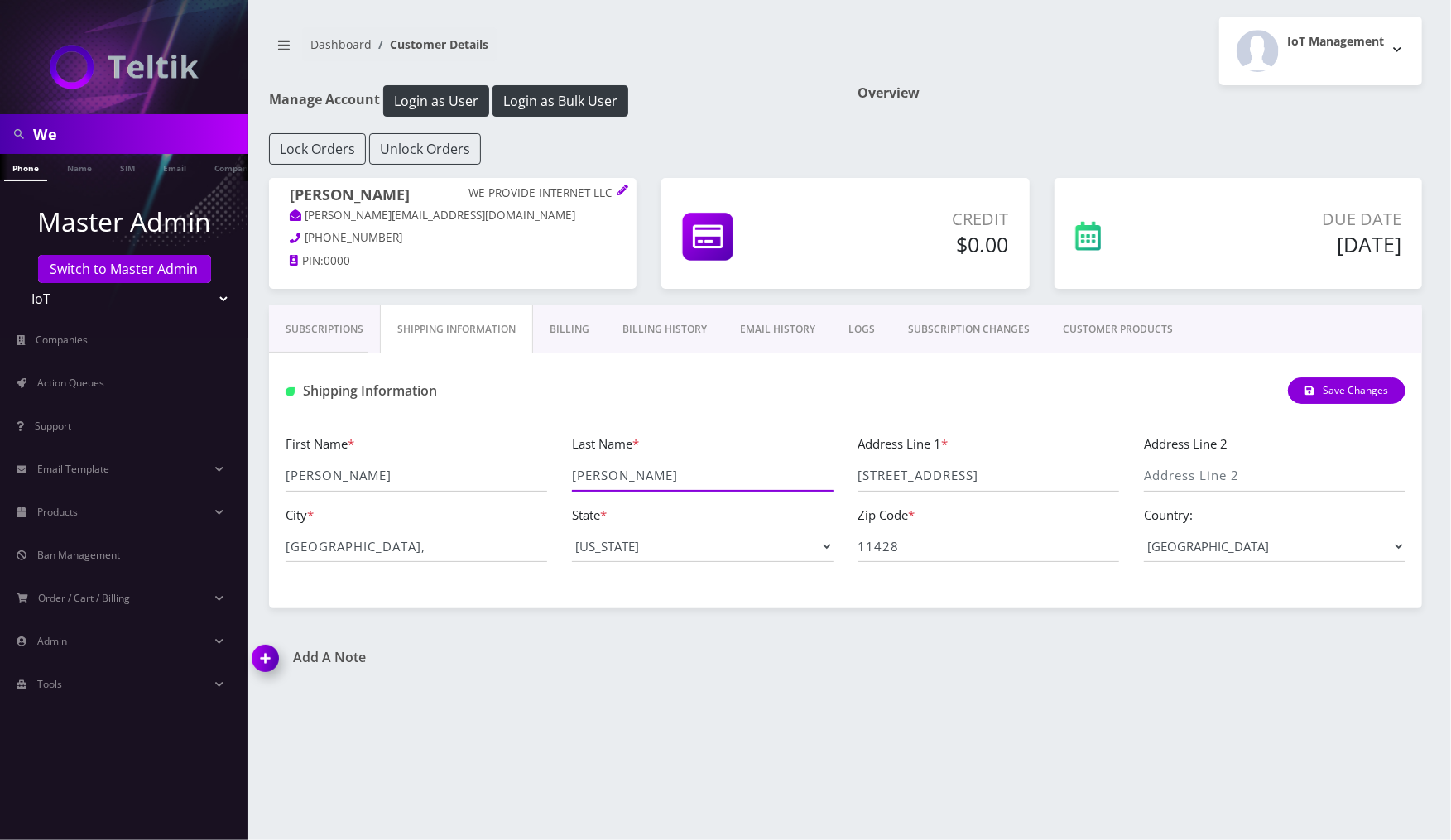
click at [550, 475] on div "First Name * Chris Last Name * Burrill Address Line 1 * 221-10 JAMAICA AVE STE …" at bounding box center [846, 504] width 1145 height 141
click at [501, 215] on p "CHRIS@WEPROVIDEINTERNET.COM" at bounding box center [453, 216] width 326 height 18
drag, startPoint x: 495, startPoint y: 208, endPoint x: 296, endPoint y: 212, distance: 199.0
click at [296, 212] on p "CHRIS@WEPROVIDEINTERNET.COM" at bounding box center [453, 216] width 326 height 18
copy link "CHRIS@WEPROVIDEINTERNET.COM"
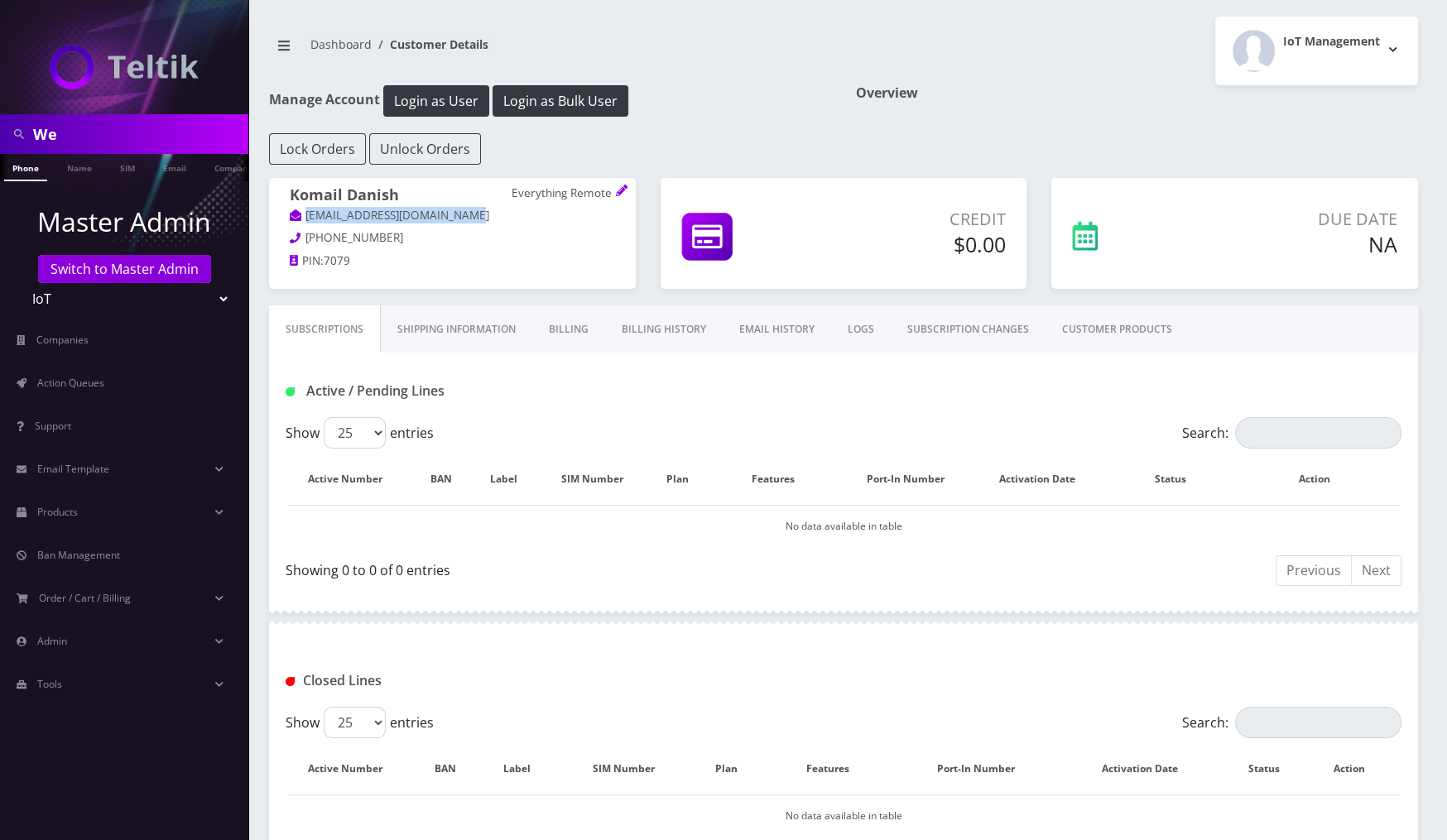
drag, startPoint x: 483, startPoint y: 212, endPoint x: 302, endPoint y: 210, distance: 181.0
click at [302, 210] on p "[EMAIL_ADDRESS][DOMAIN_NAME]" at bounding box center [453, 216] width 325 height 18
copy link "[EMAIL_ADDRESS][DOMAIN_NAME]"
click at [141, 146] on input "We" at bounding box center [138, 134] width 211 height 31
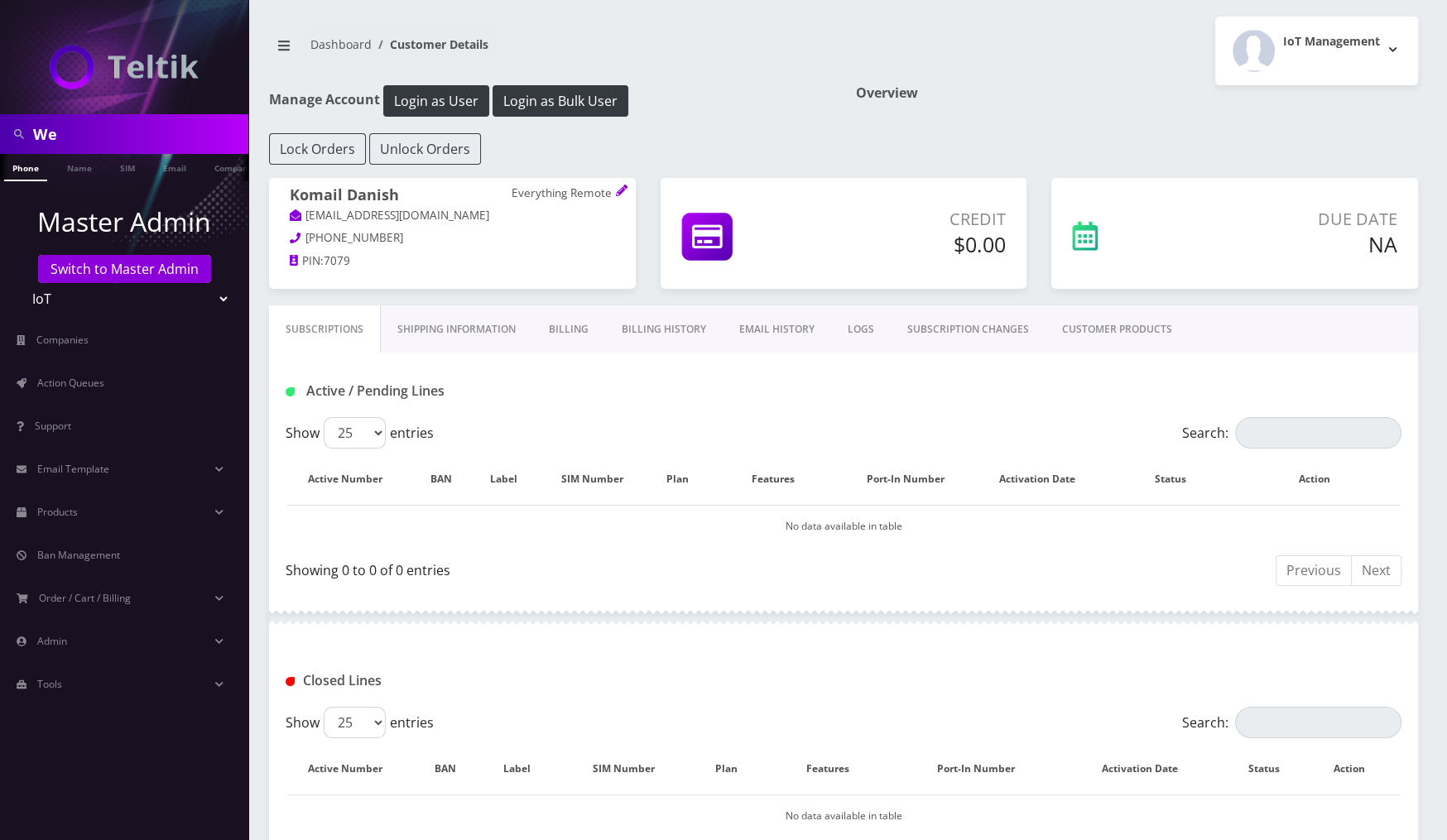
click at [141, 146] on input "We" at bounding box center [138, 134] width 211 height 31
type input "8452630605"
click at [19, 174] on link "Phone" at bounding box center [25, 167] width 43 height 27
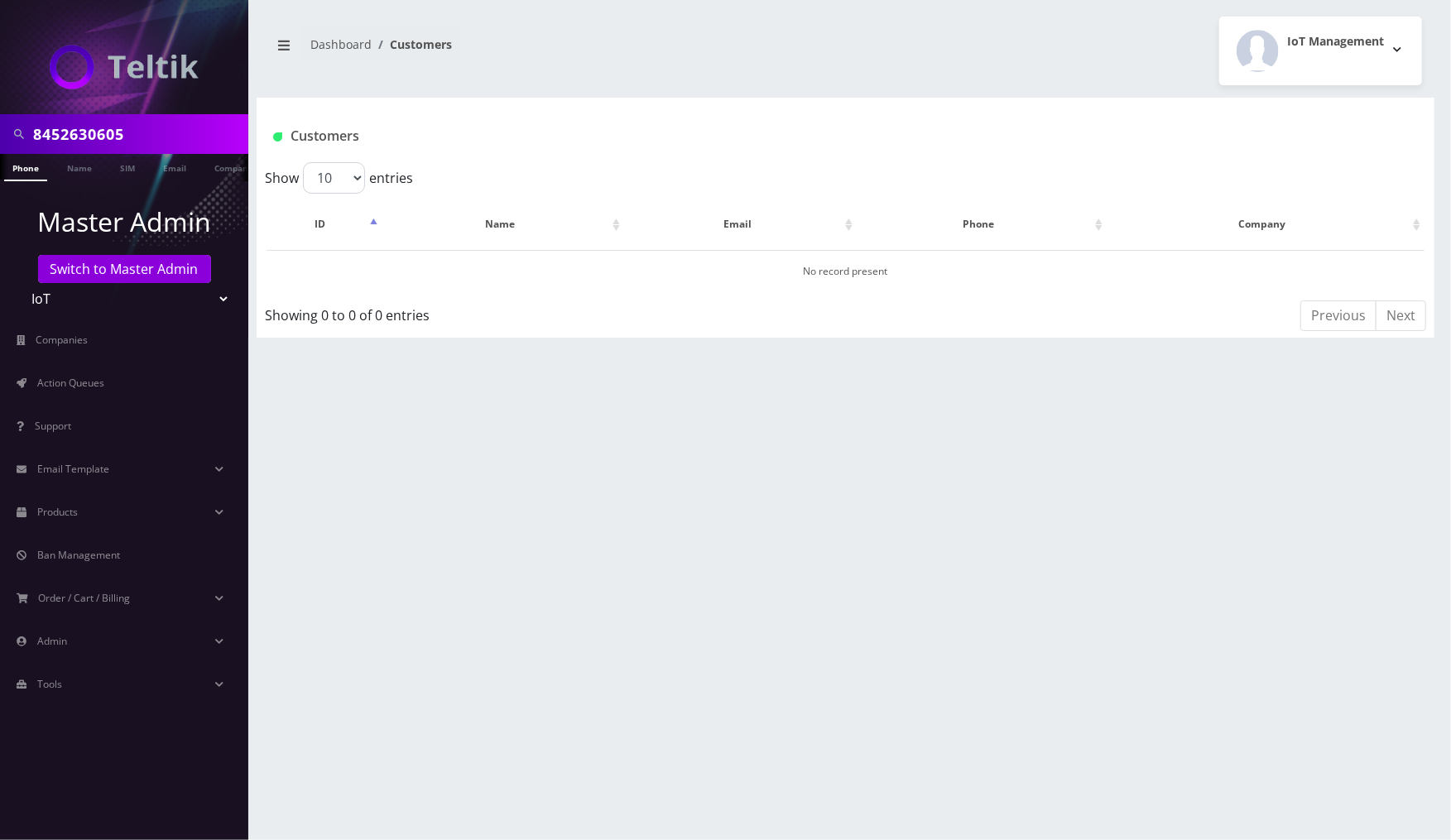
click at [149, 131] on input "8452630605" at bounding box center [138, 134] width 211 height 31
click at [220, 297] on select "Teltik Production My Link Mobile VennMobile Unlimited Advanced LTE [PERSON_NAME…" at bounding box center [125, 299] width 211 height 31
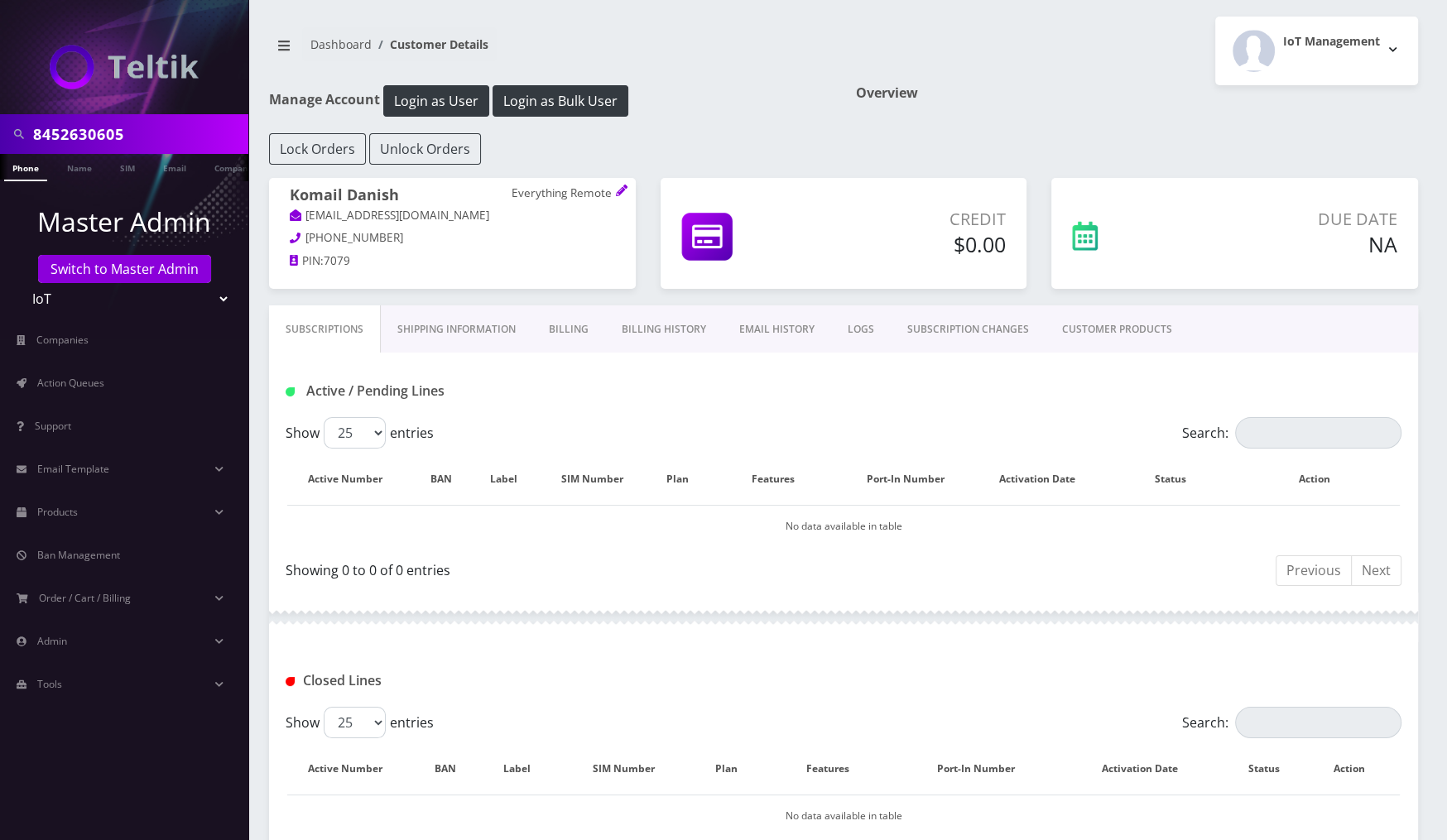
click at [158, 134] on input "8452630605" at bounding box center [138, 134] width 211 height 31
